Goal: Answer question/provide support: Share knowledge or assist other users

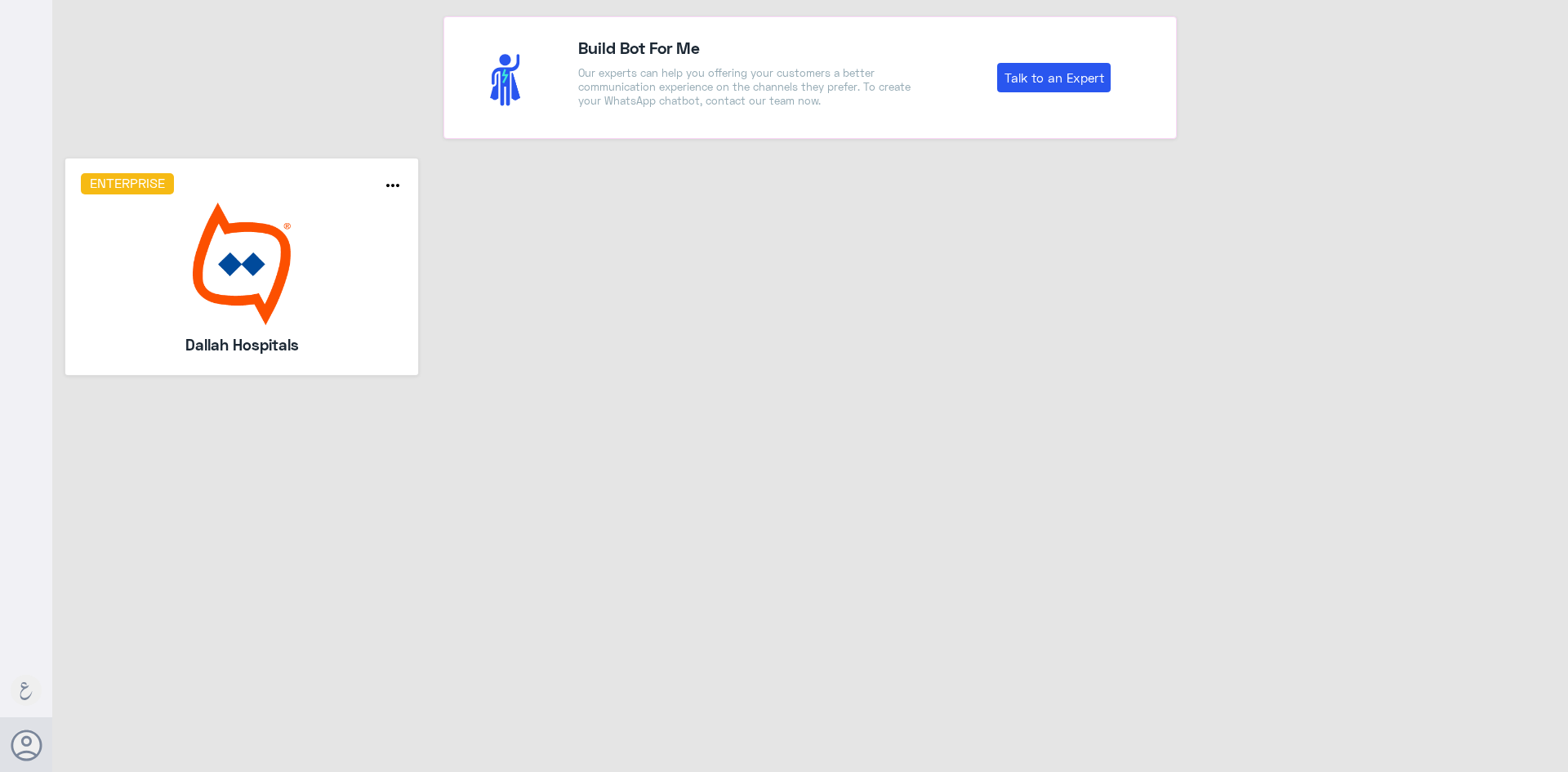
click at [358, 335] on h5 "Dallah Hospitals" at bounding box center [241, 345] width 235 height 23
click at [367, 318] on img at bounding box center [242, 264] width 322 height 122
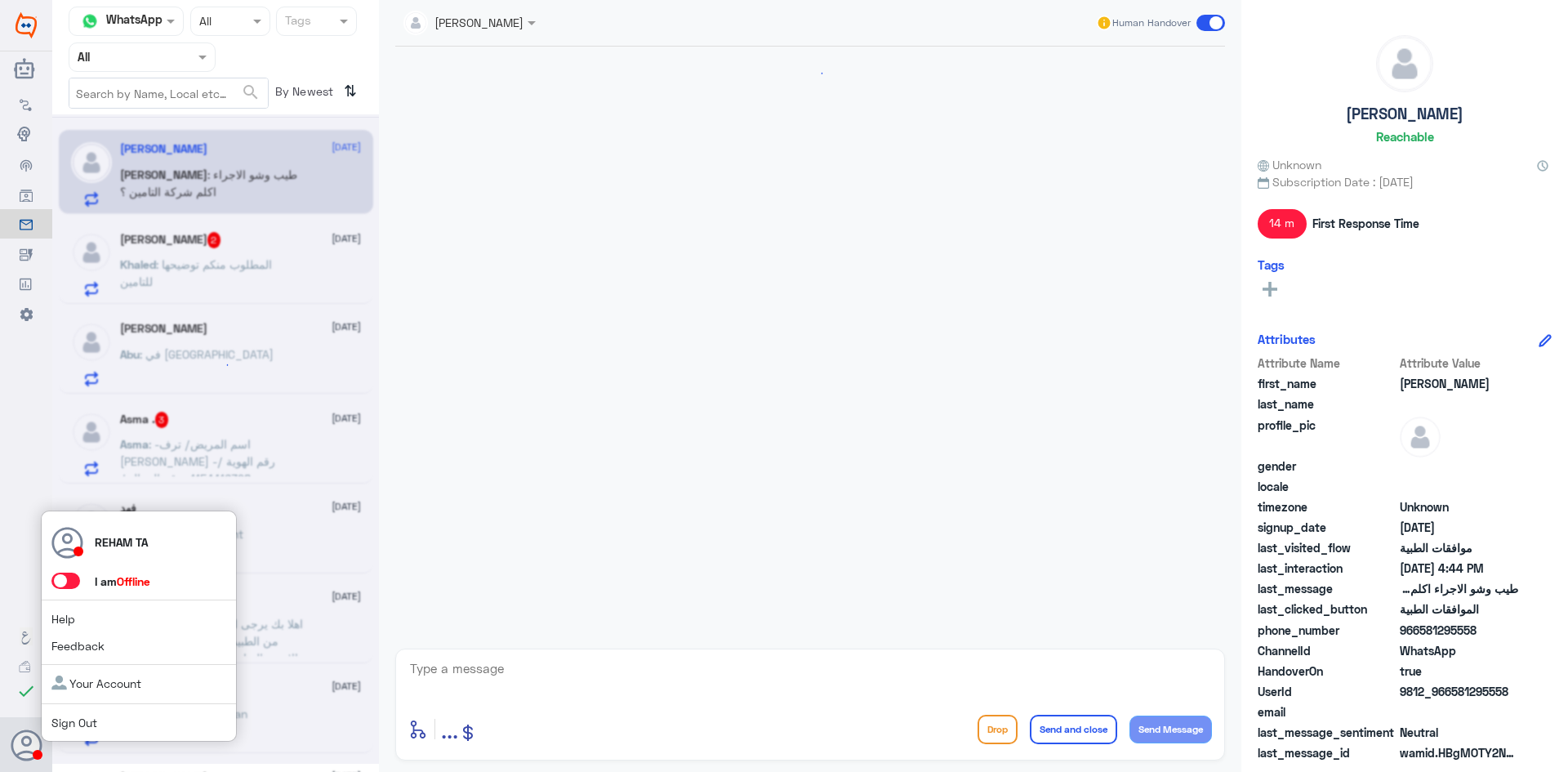
scroll to position [469, 0]
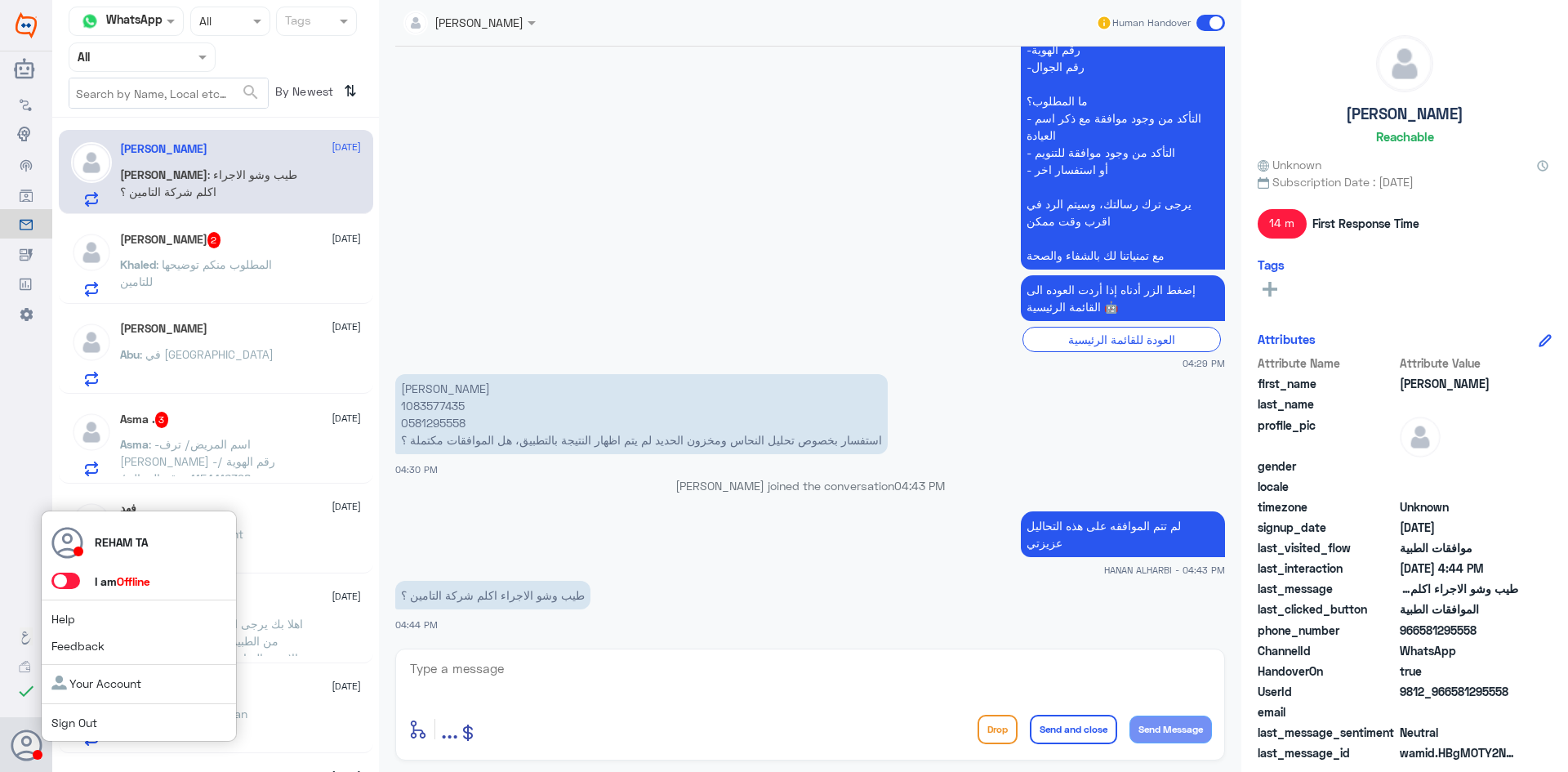
click at [66, 582] on span at bounding box center [66, 581] width 28 height 16
click at [0, 0] on input "checkbox" at bounding box center [0, 0] width 0 height 0
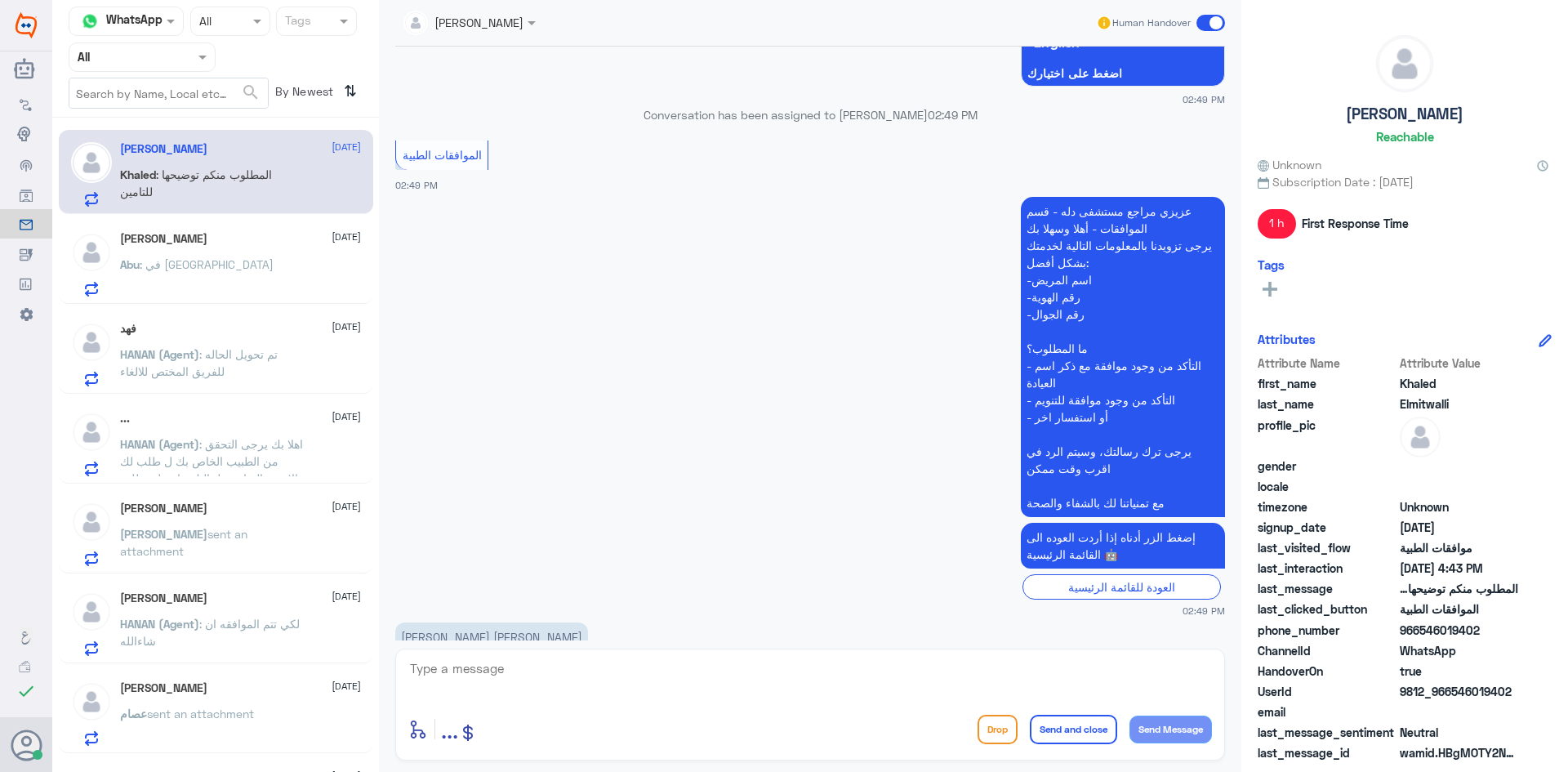
scroll to position [1147, 0]
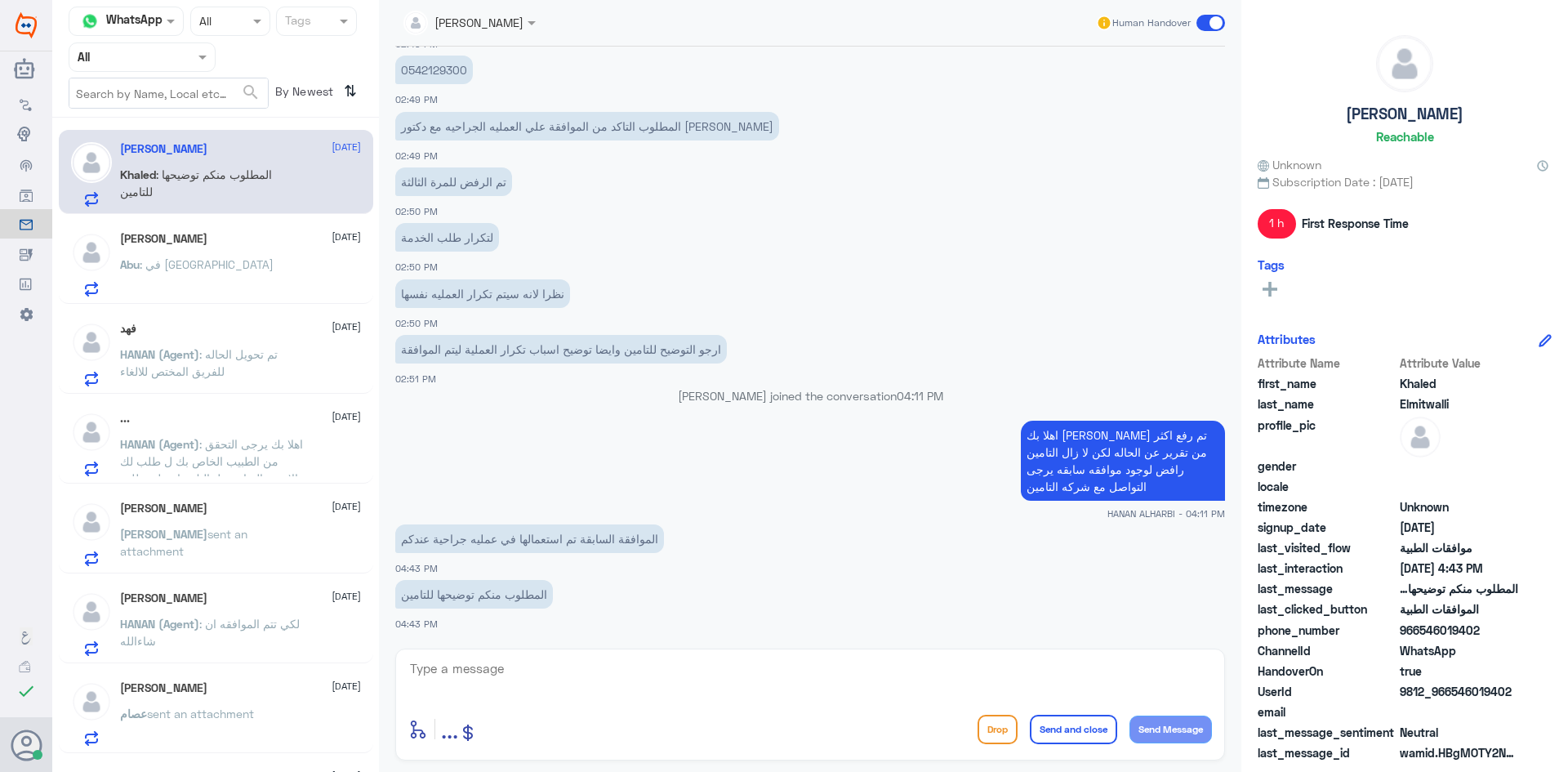
click at [292, 270] on div "Abu : في [GEOGRAPHIC_DATA]" at bounding box center [240, 277] width 241 height 36
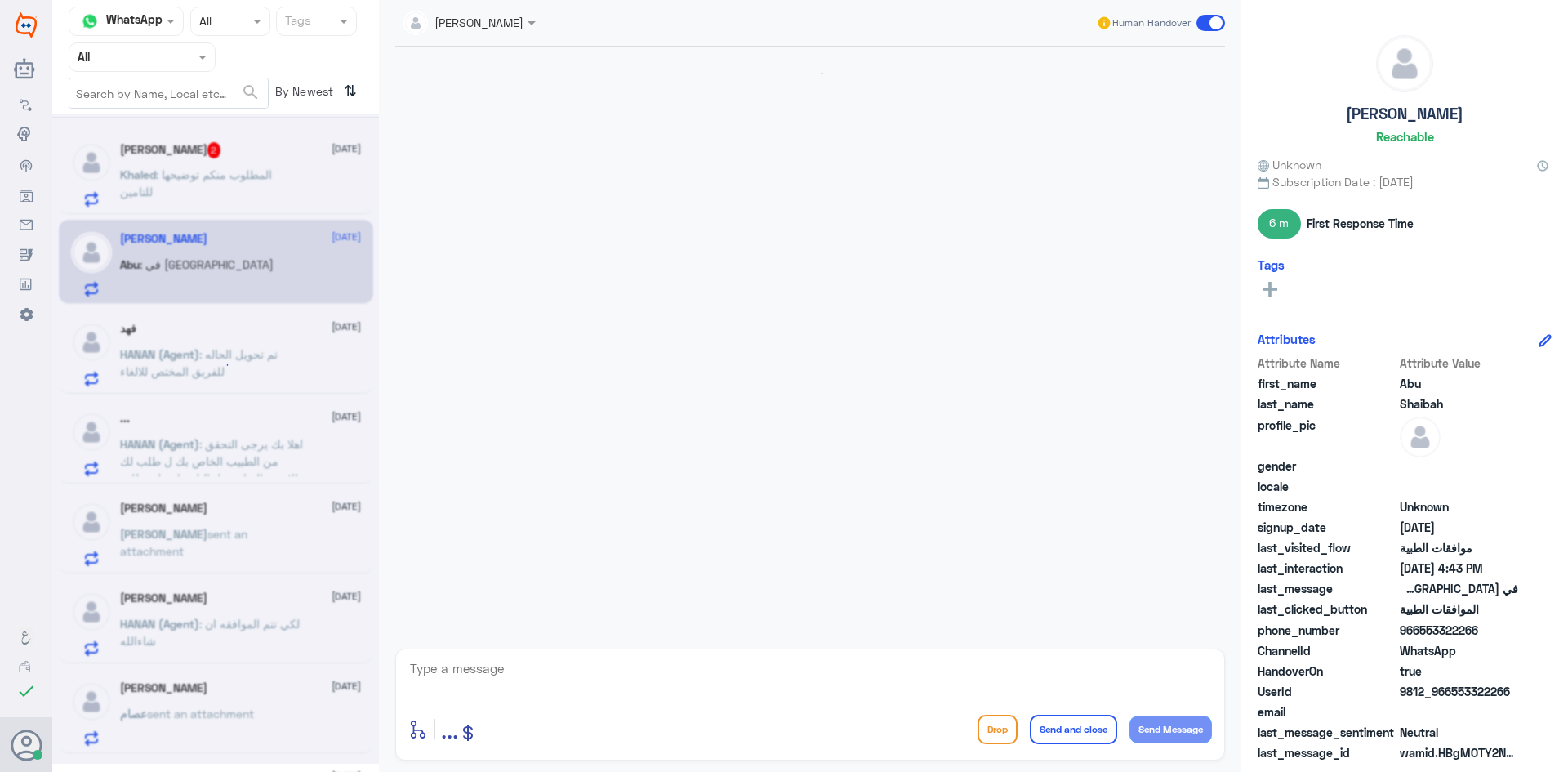
scroll to position [1712, 0]
